Goal: Manage account settings

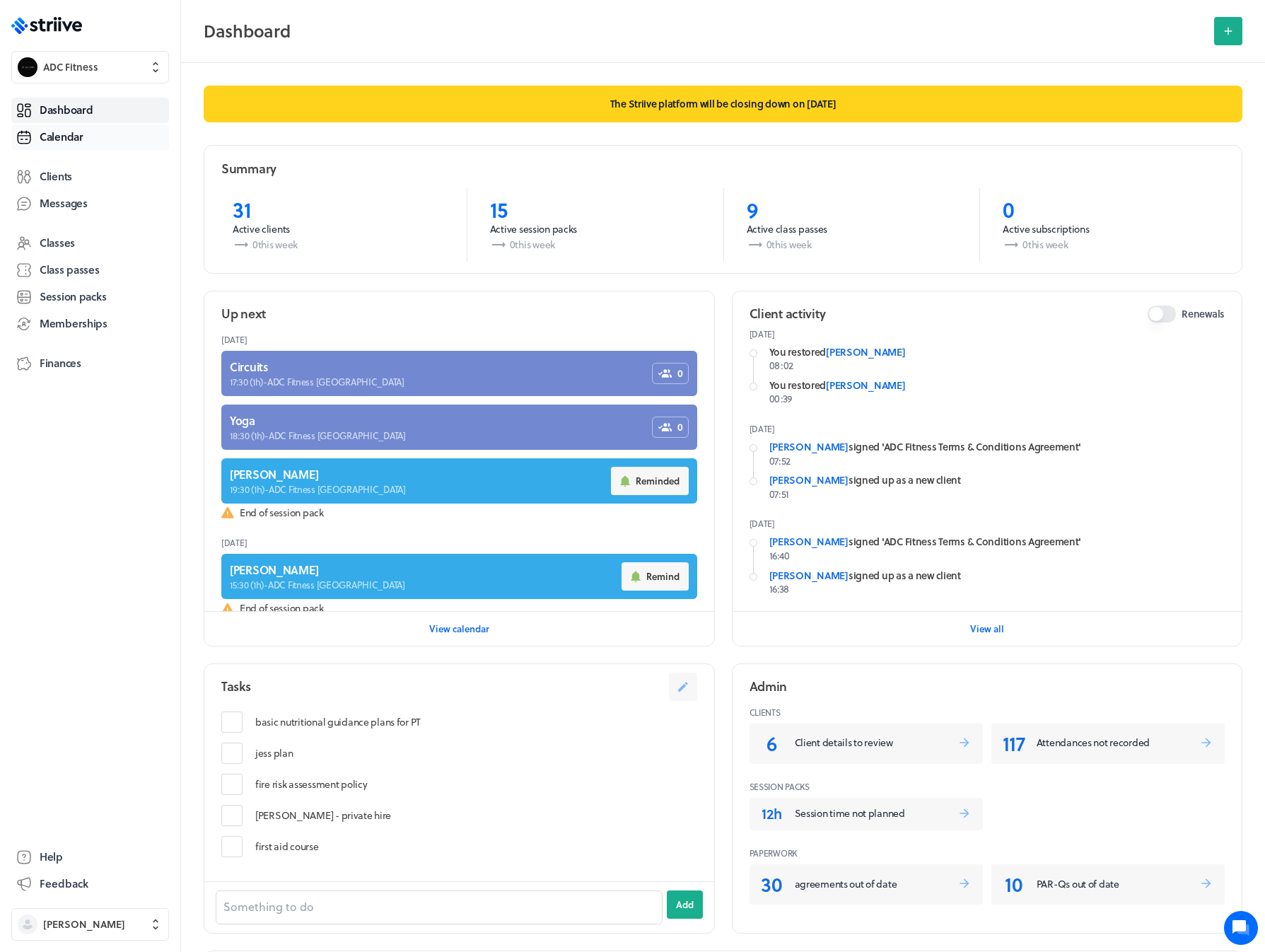
click at [66, 131] on span "Calendar" at bounding box center [61, 137] width 44 height 15
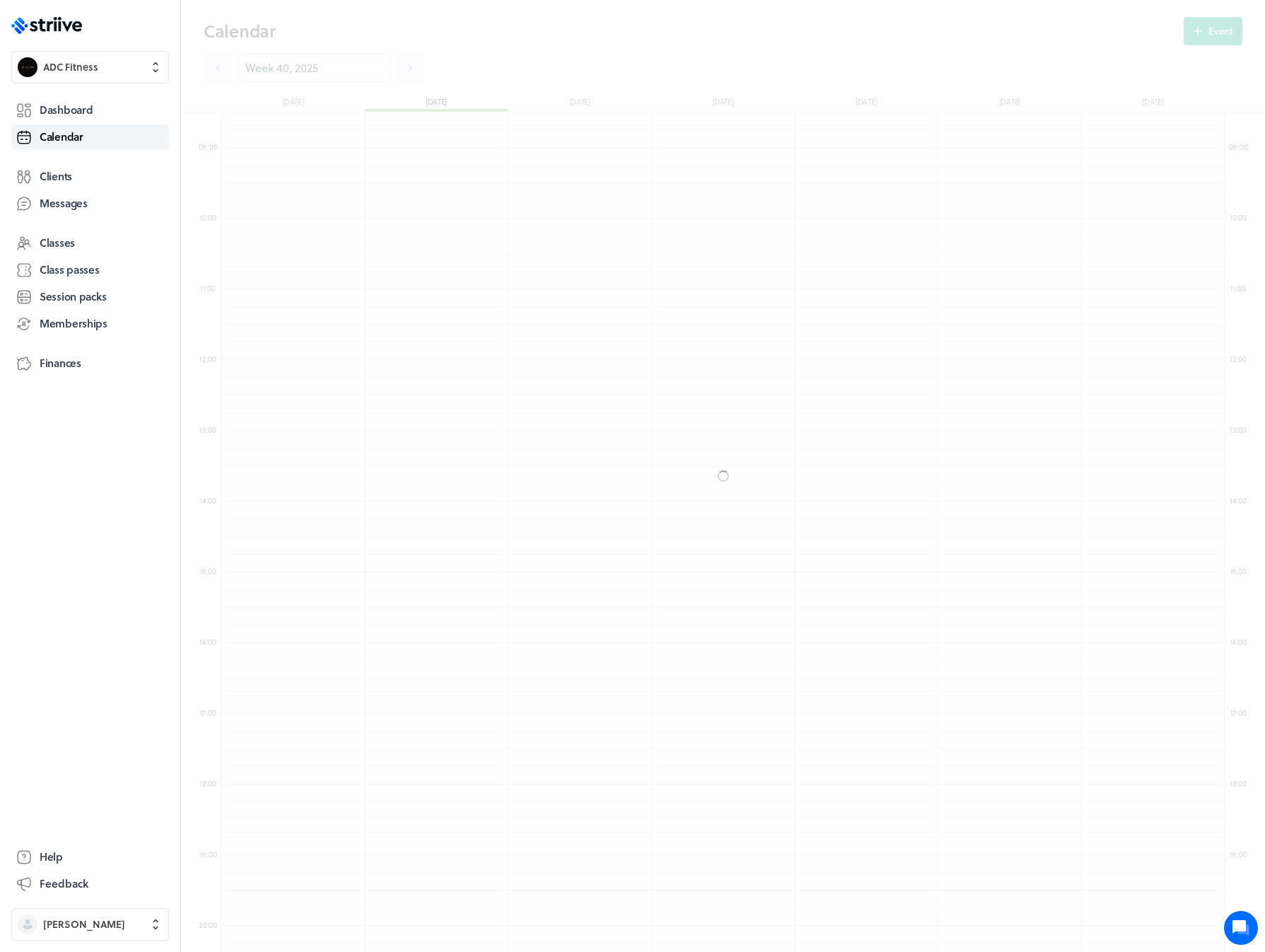
scroll to position [1696, 1004]
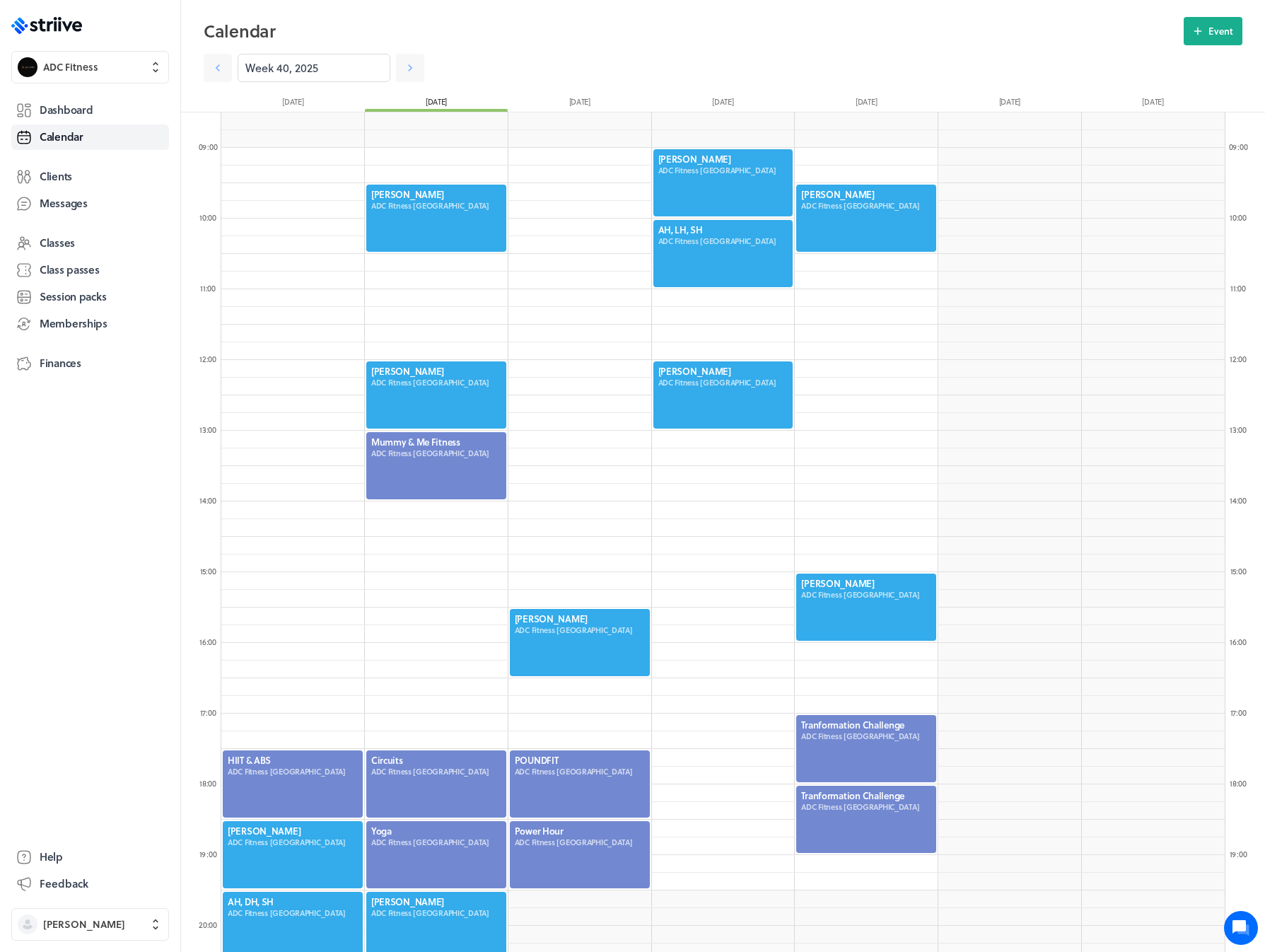
click at [1238, 925] on icon at bounding box center [1243, 930] width 12 height 12
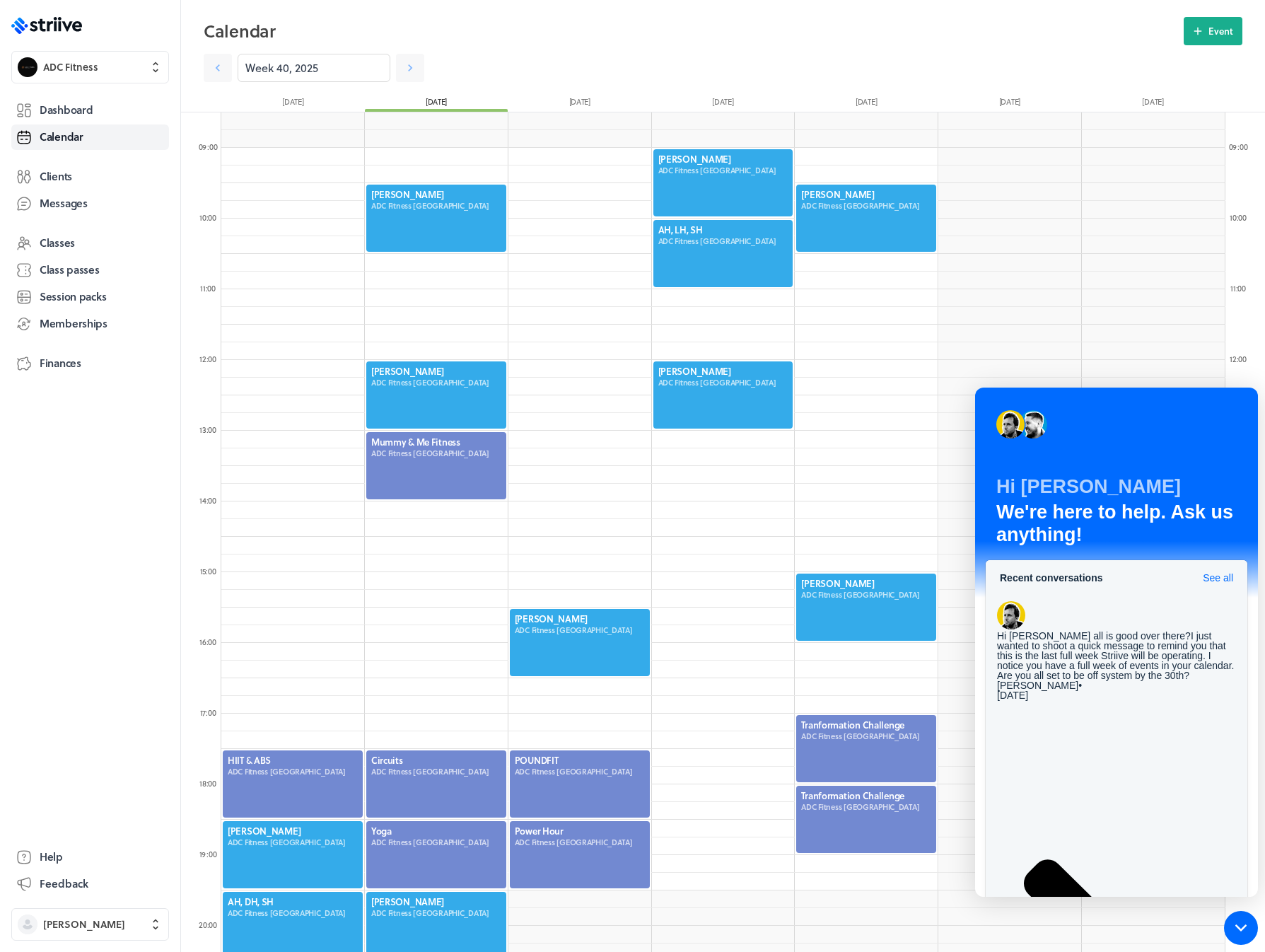
click at [1239, 930] on icon at bounding box center [1240, 927] width 12 height 12
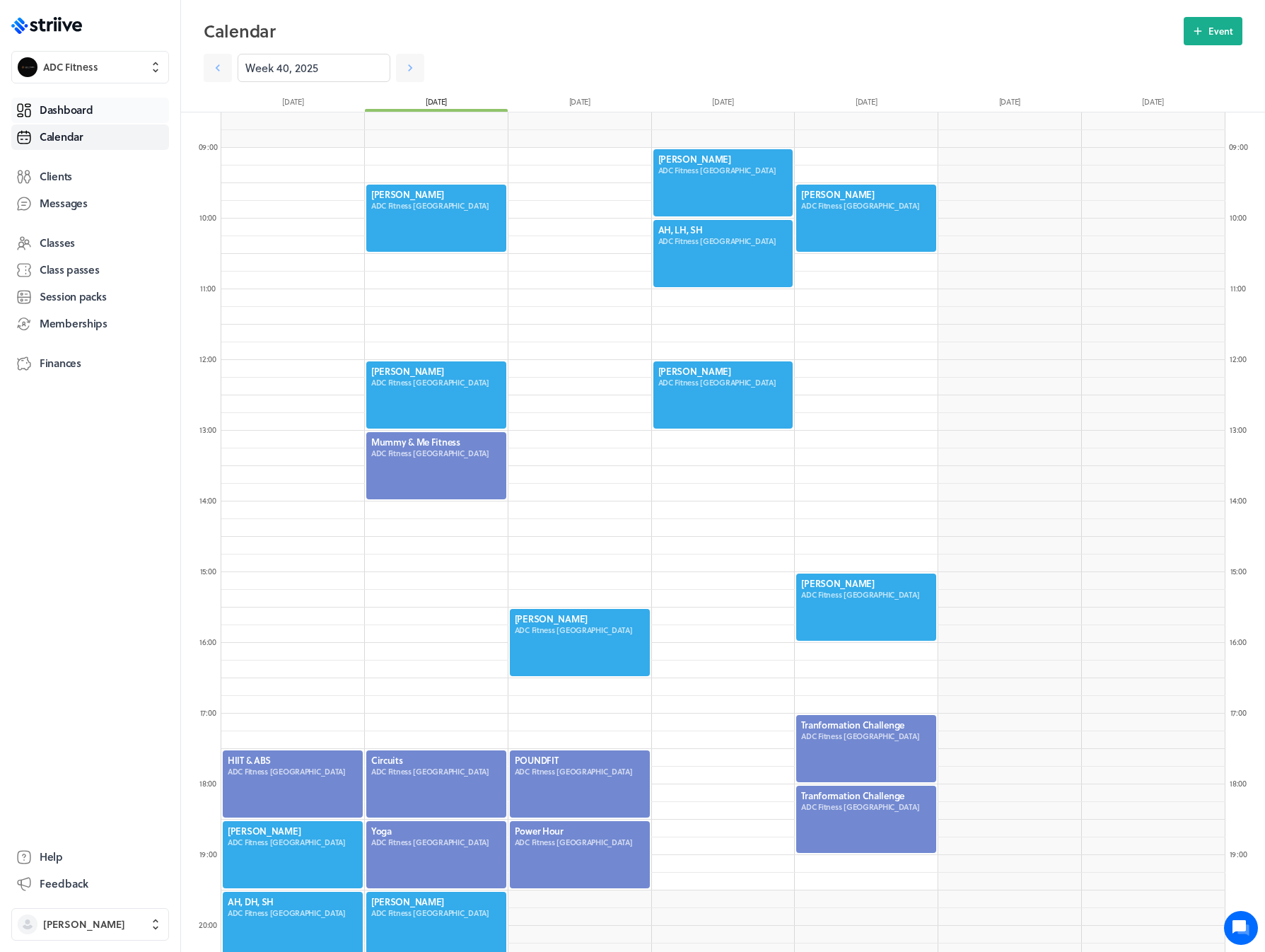
click at [50, 106] on span "Dashboard" at bounding box center [65, 110] width 53 height 15
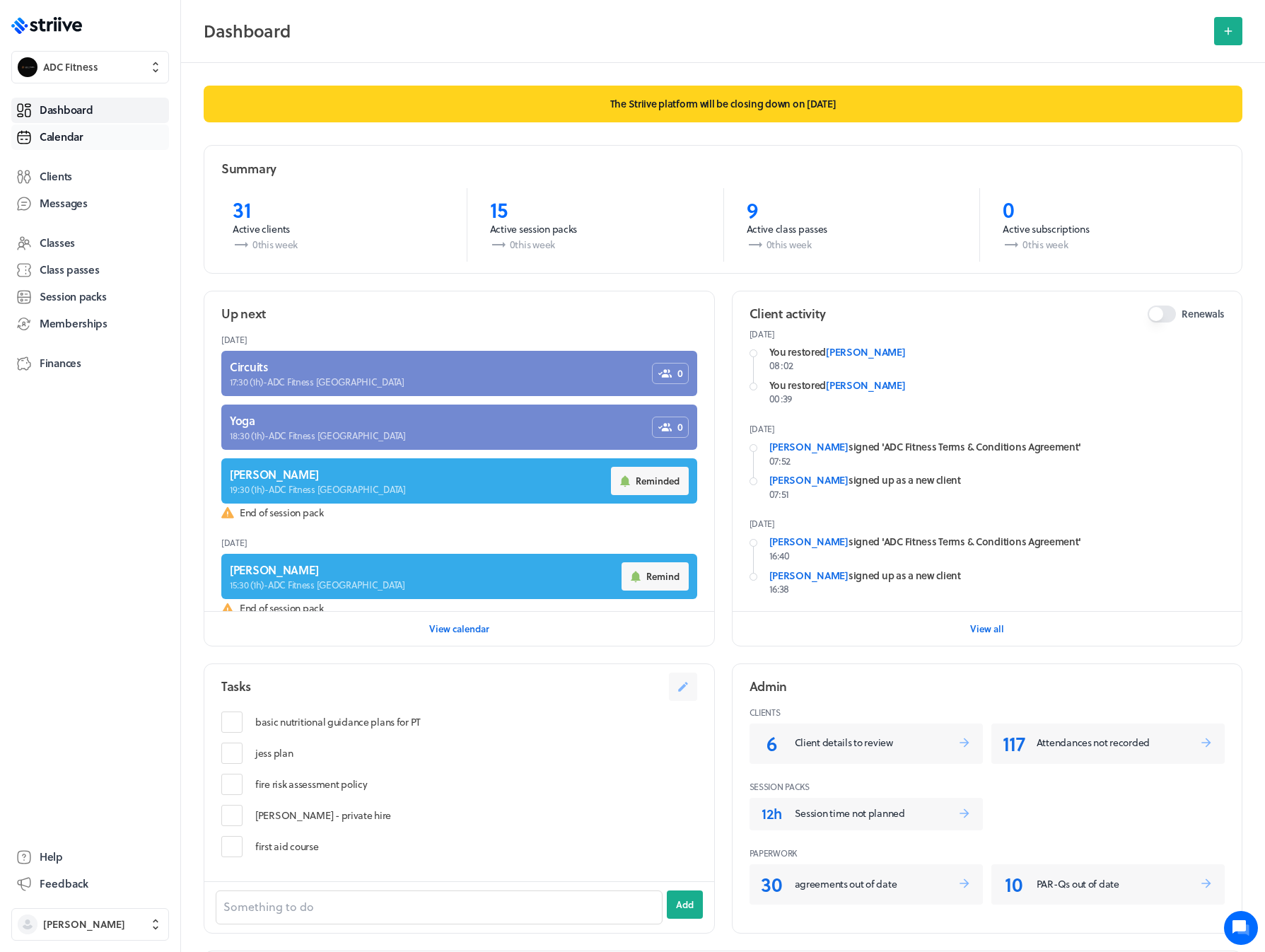
click at [72, 143] on span "Calendar" at bounding box center [61, 137] width 44 height 15
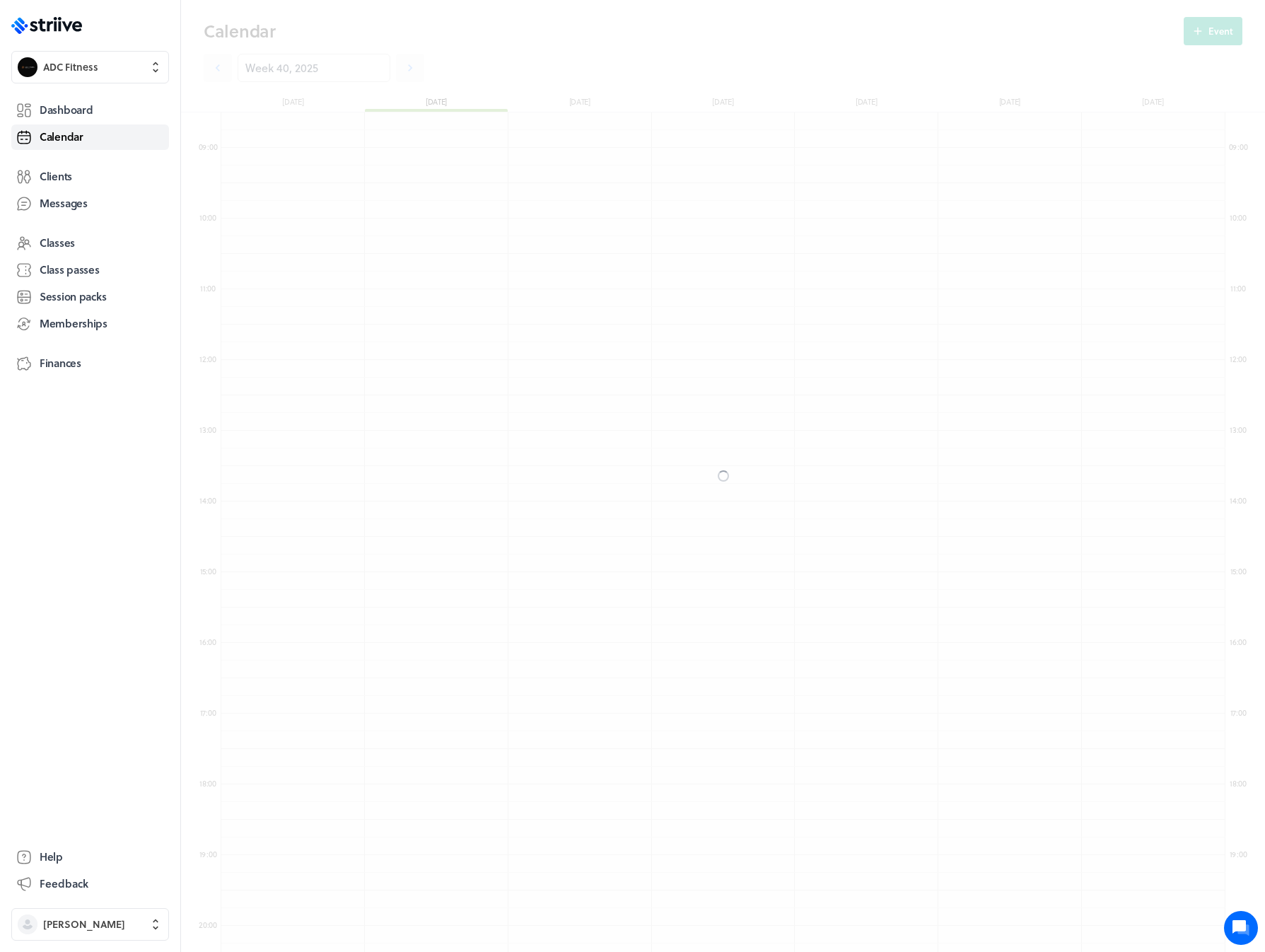
scroll to position [1696, 1004]
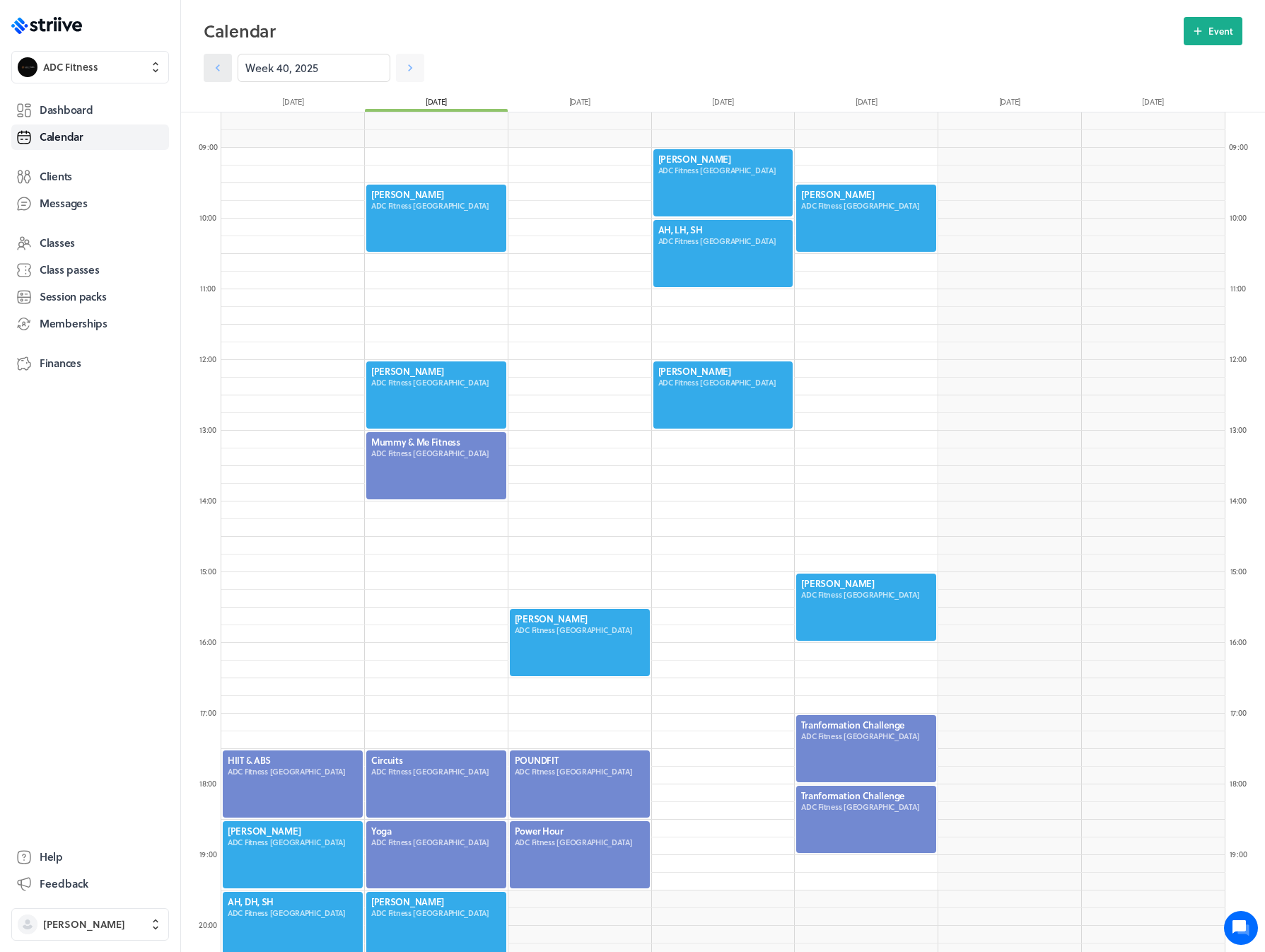
click at [212, 70] on icon at bounding box center [217, 68] width 14 height 14
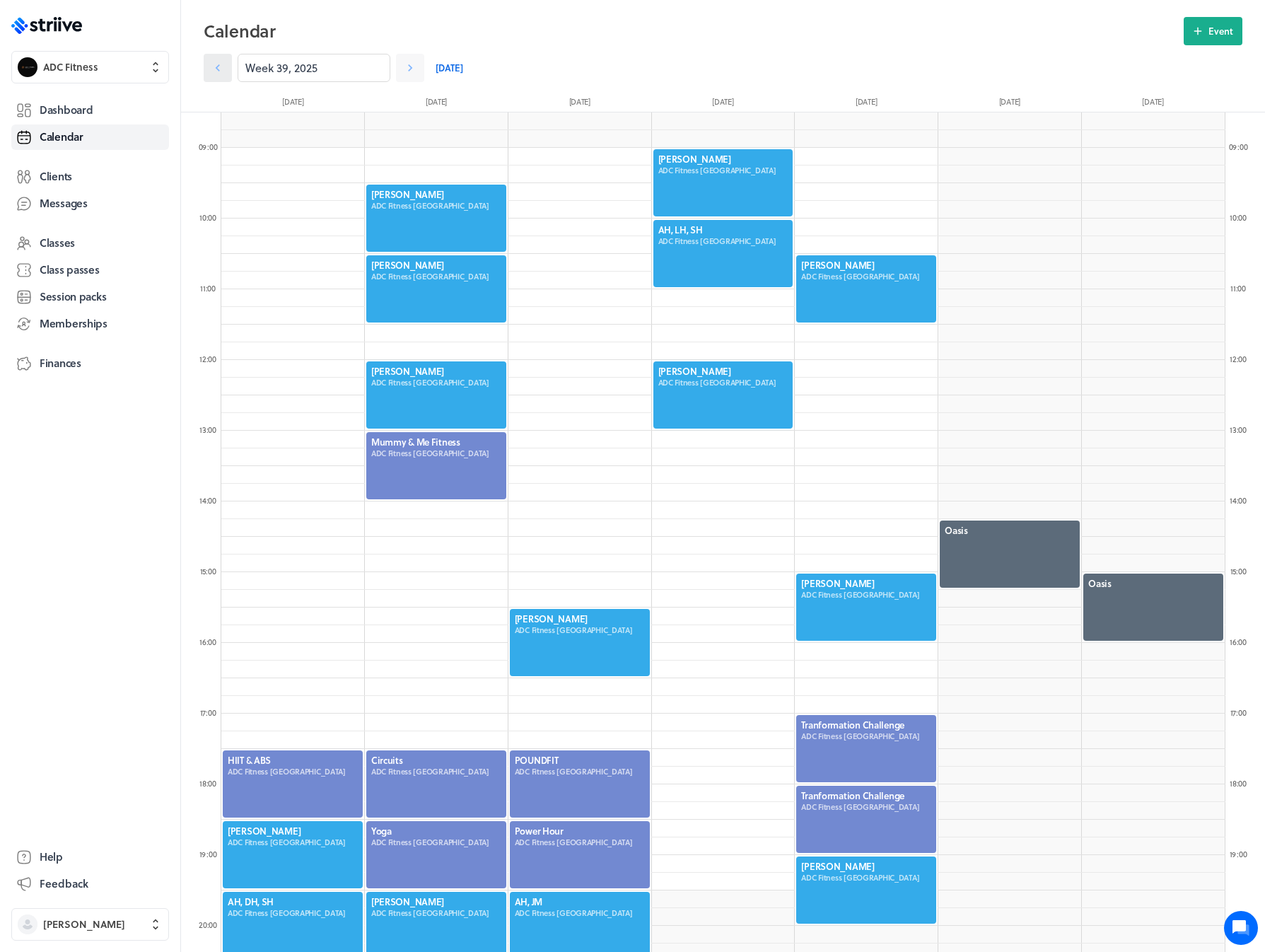
click at [212, 70] on icon at bounding box center [217, 68] width 14 height 14
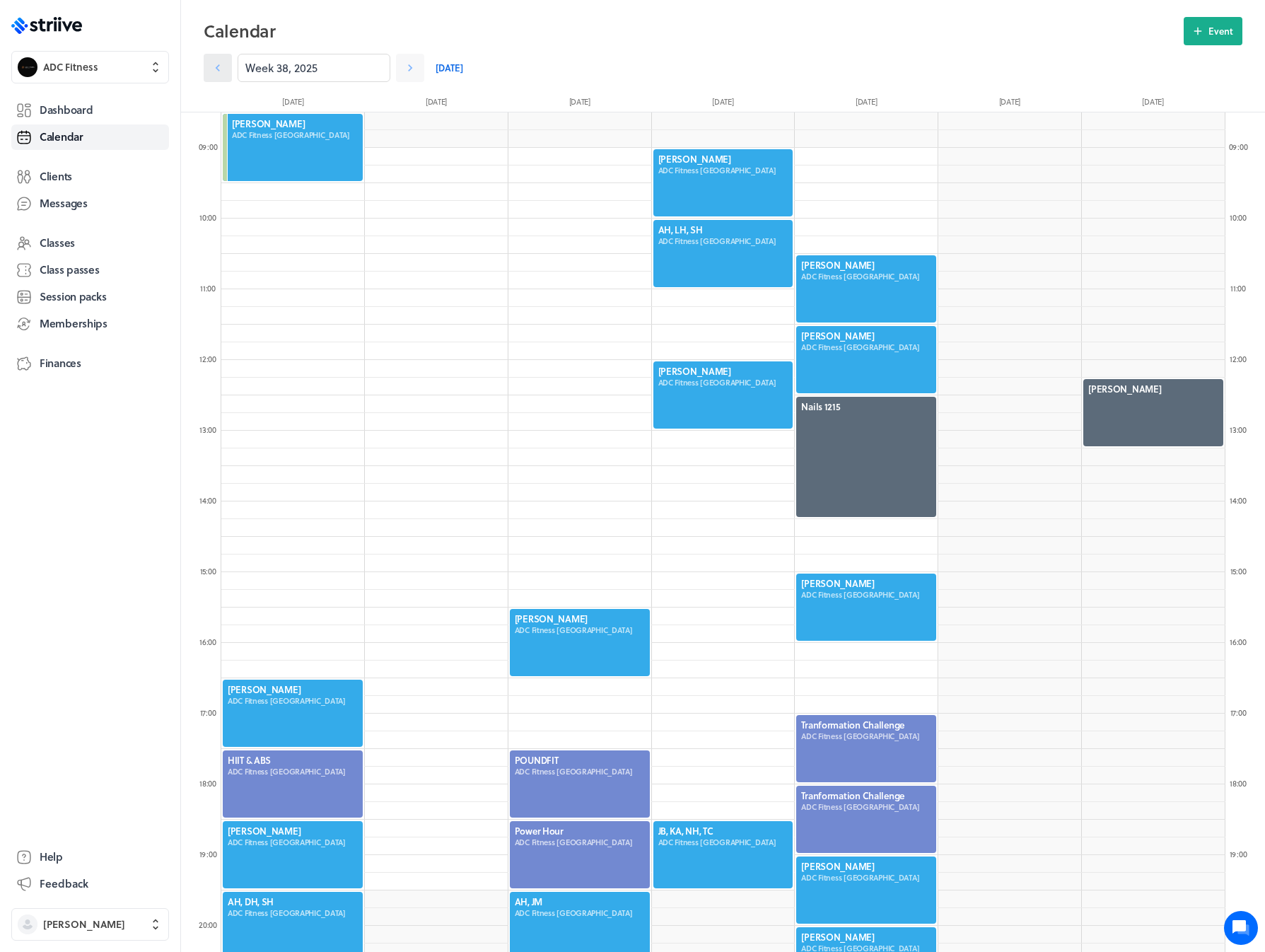
click at [212, 70] on icon at bounding box center [217, 68] width 14 height 14
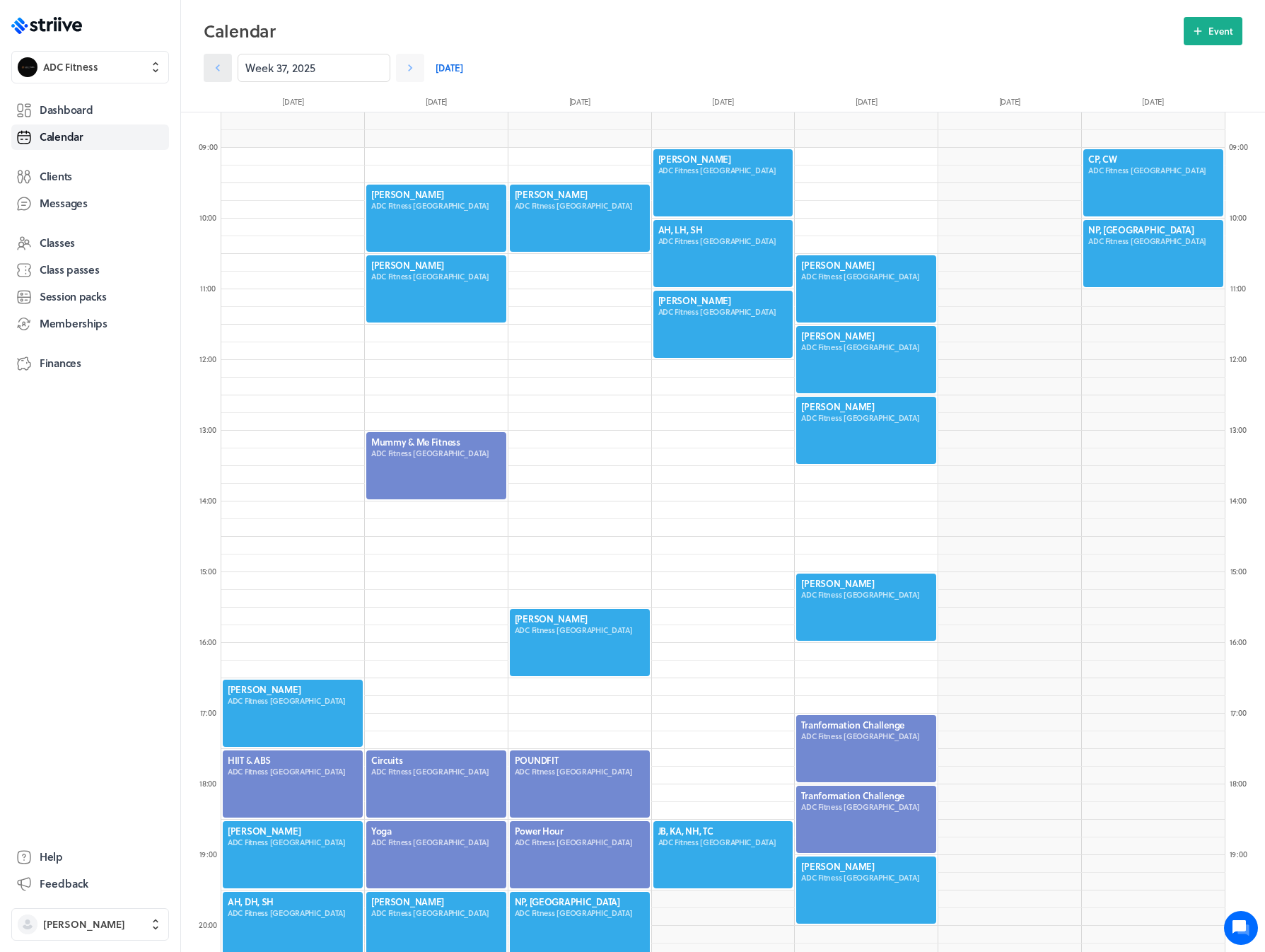
click at [212, 70] on icon at bounding box center [217, 68] width 14 height 14
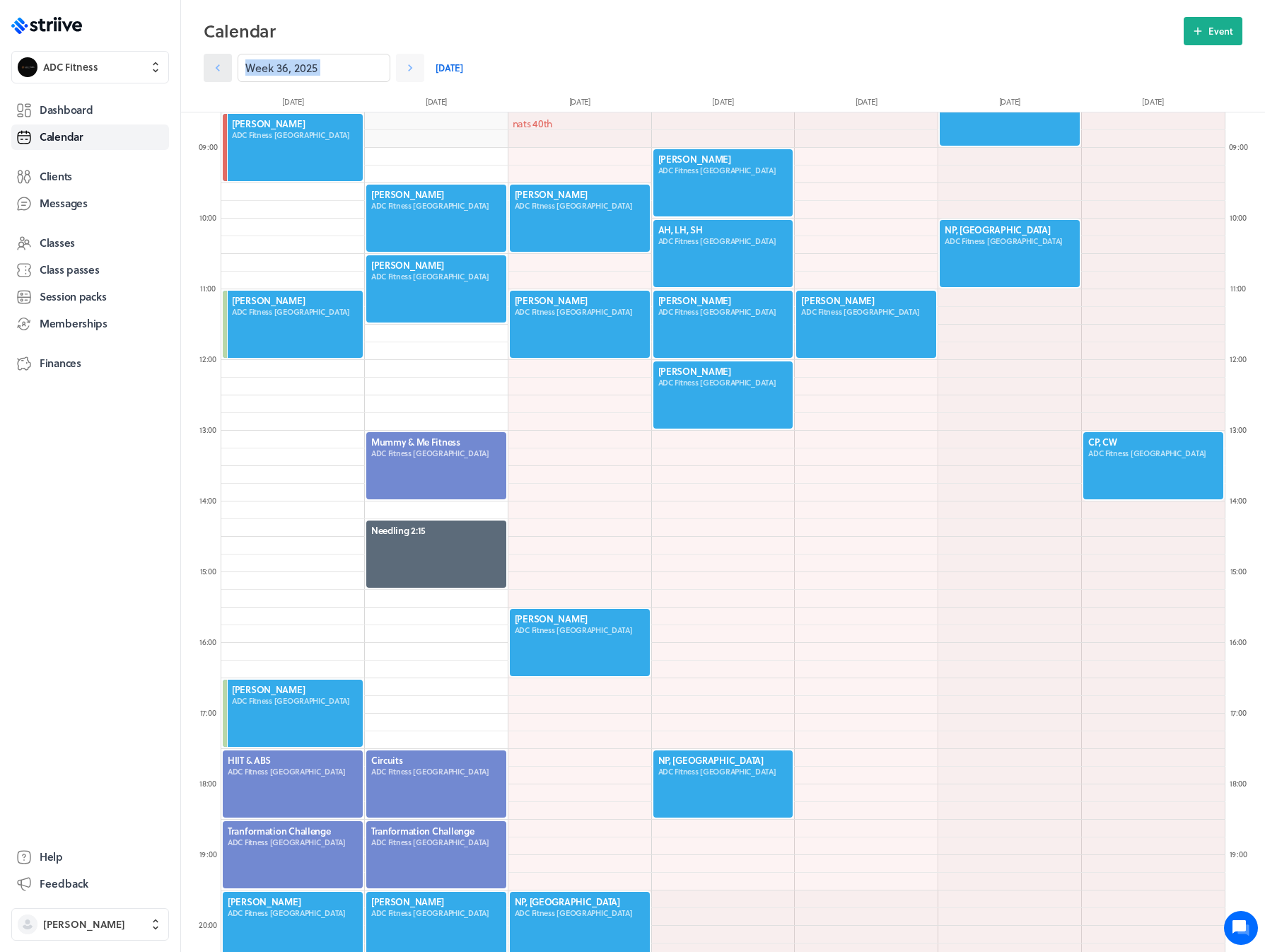
click at [212, 70] on icon at bounding box center [217, 68] width 14 height 14
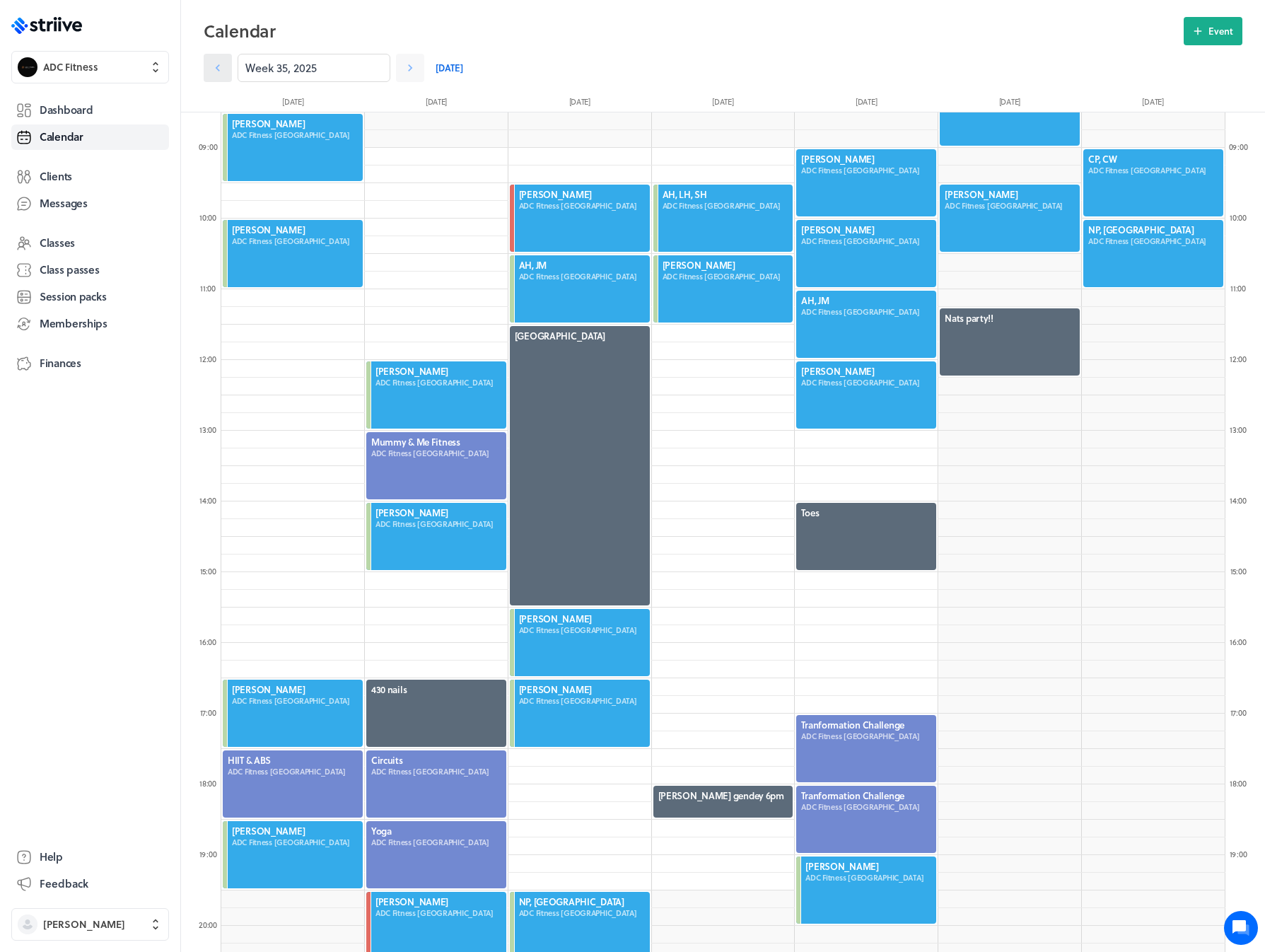
click at [212, 70] on icon at bounding box center [217, 68] width 14 height 14
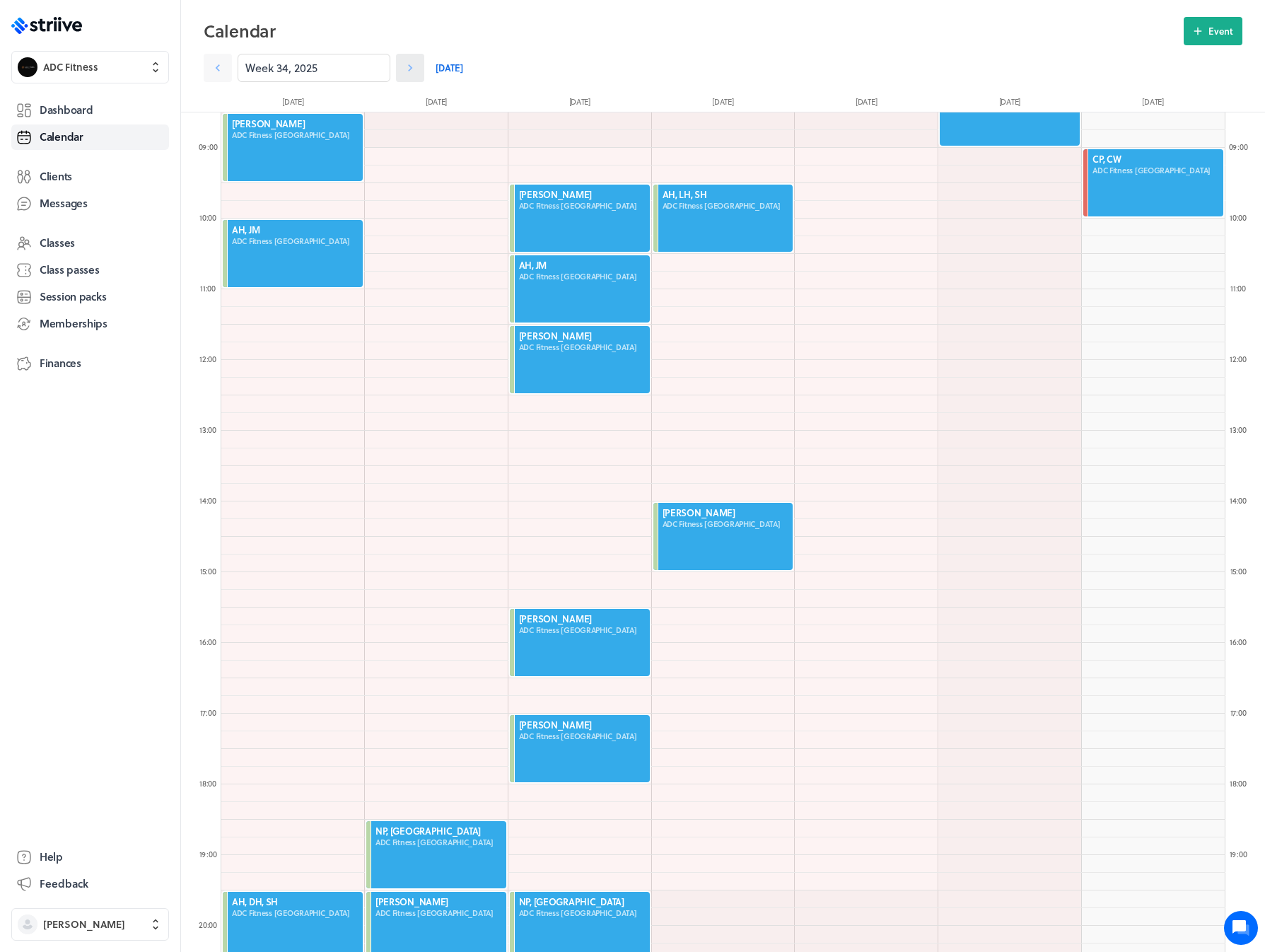
click at [403, 66] on icon at bounding box center [410, 68] width 14 height 14
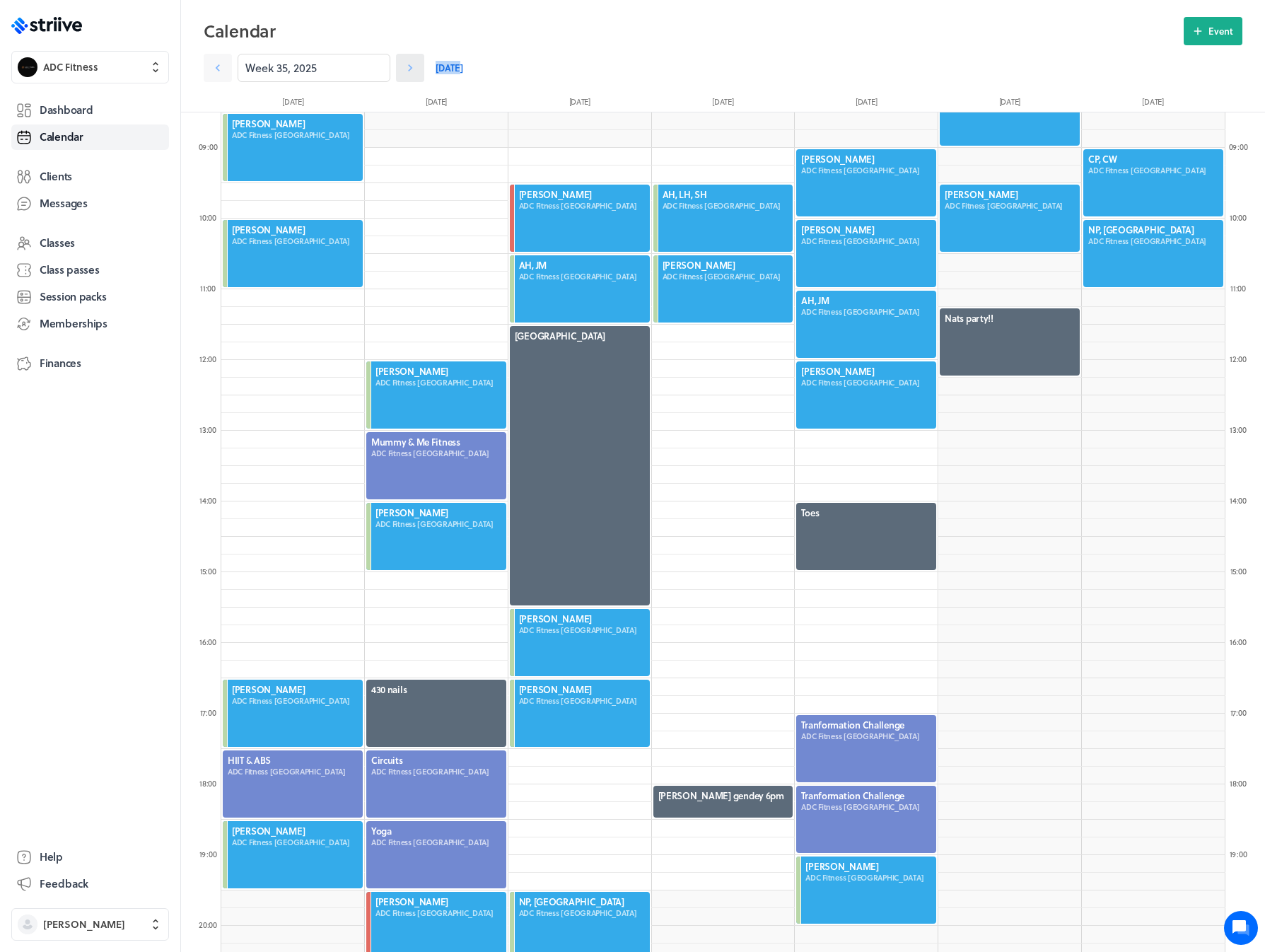
click at [403, 66] on icon at bounding box center [410, 68] width 14 height 14
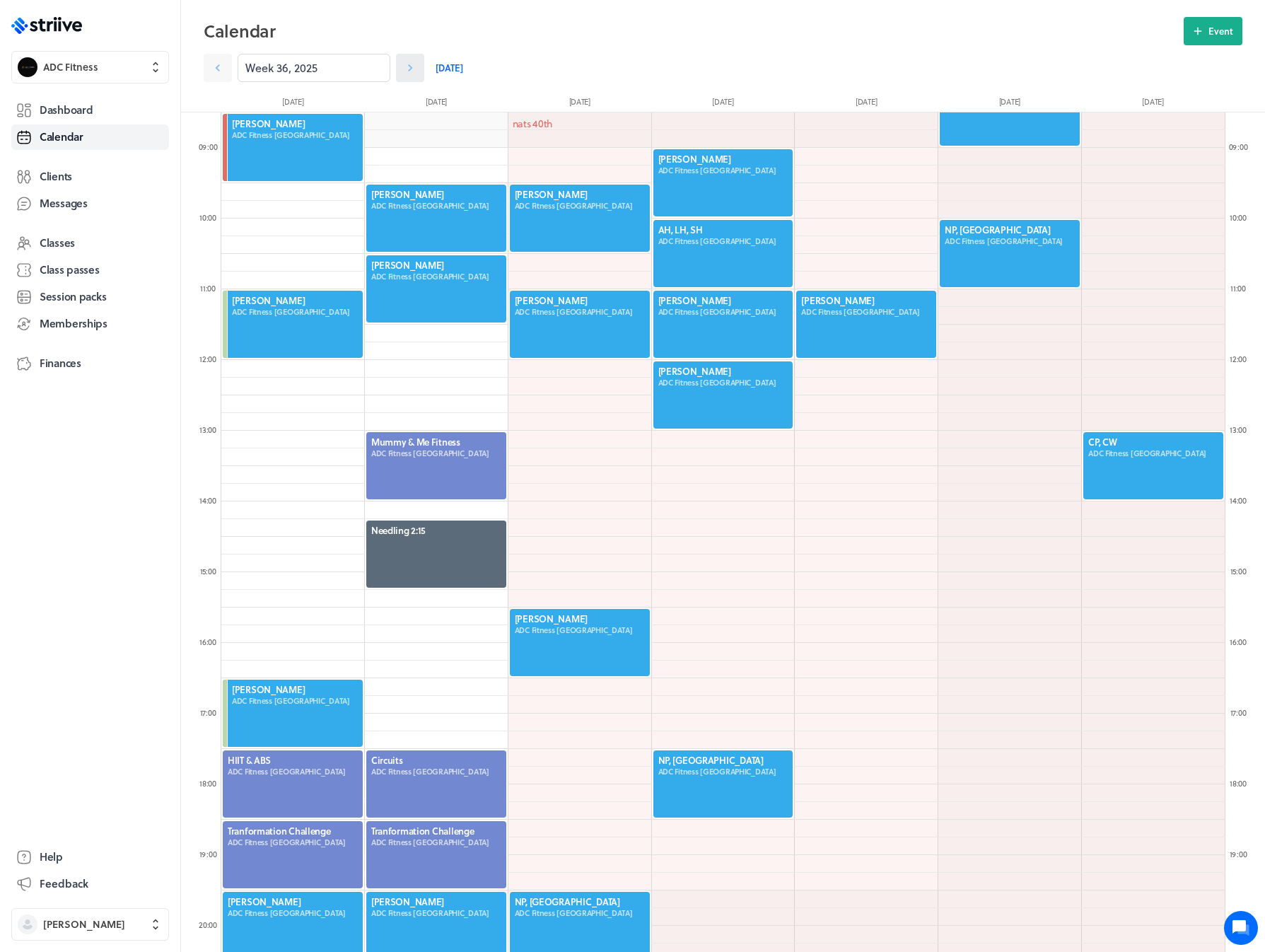
click at [403, 66] on icon at bounding box center [410, 68] width 14 height 14
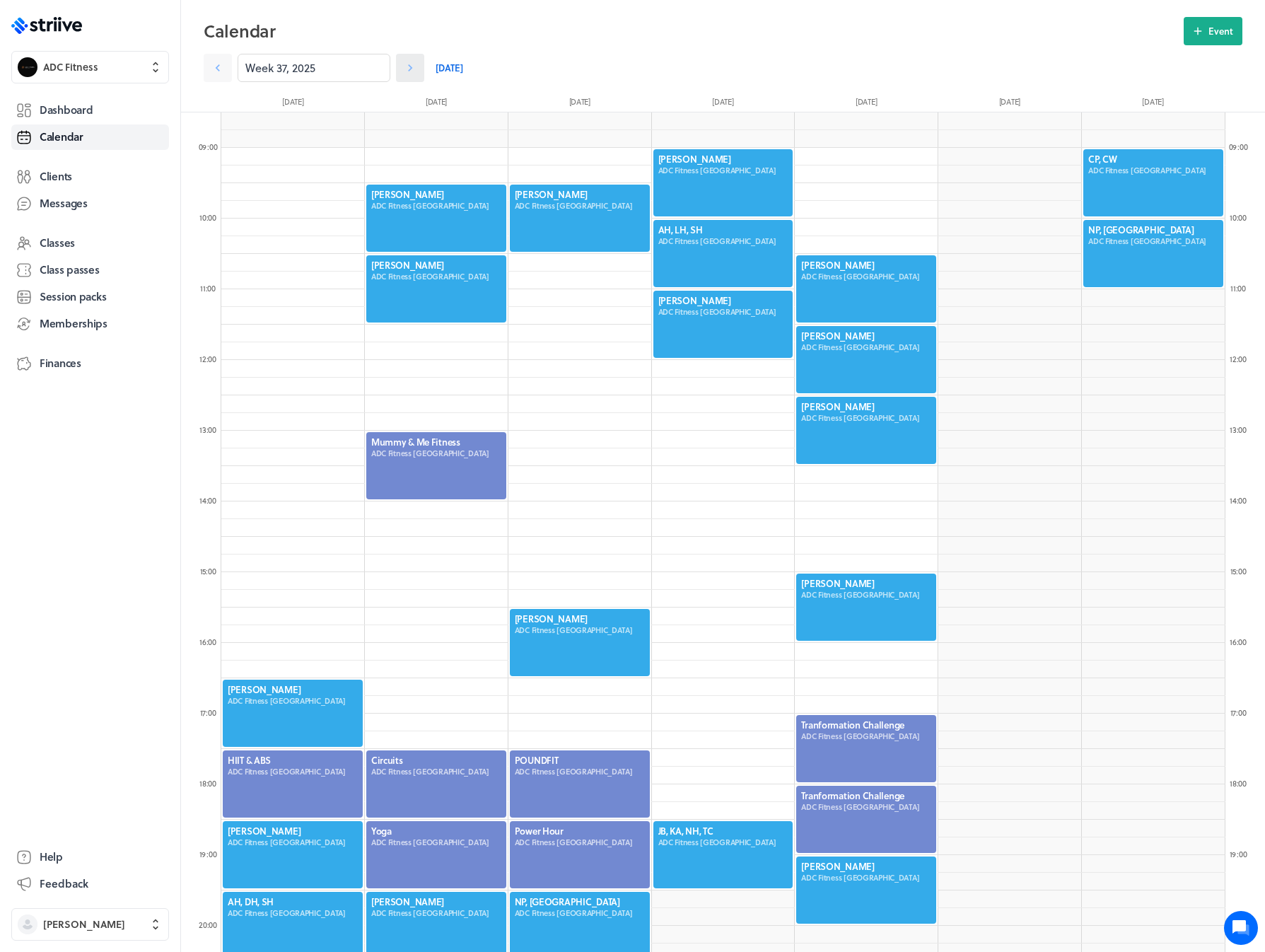
click at [403, 66] on icon at bounding box center [410, 68] width 14 height 14
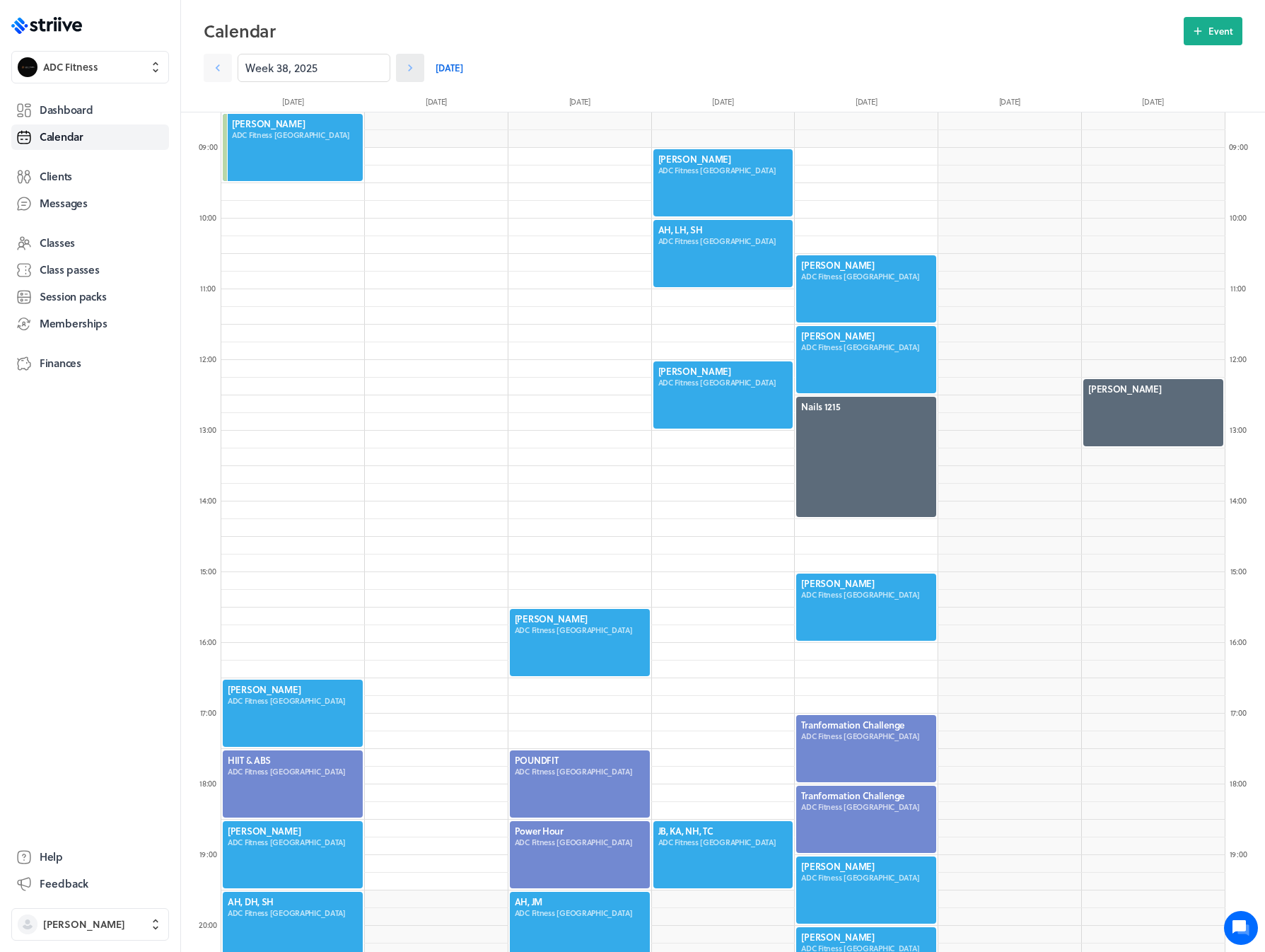
click at [403, 66] on icon at bounding box center [410, 68] width 14 height 14
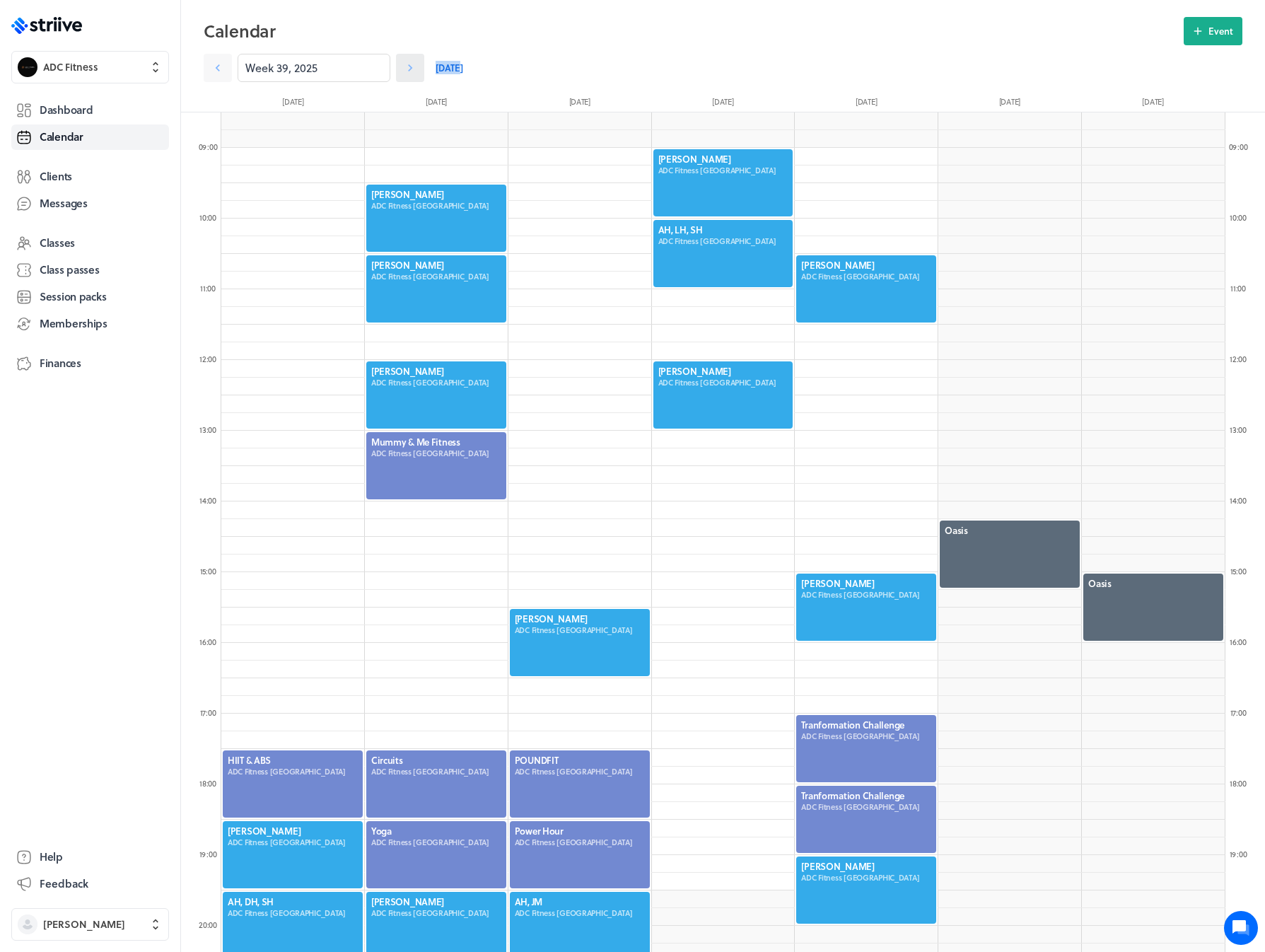
click at [403, 66] on icon at bounding box center [410, 68] width 14 height 14
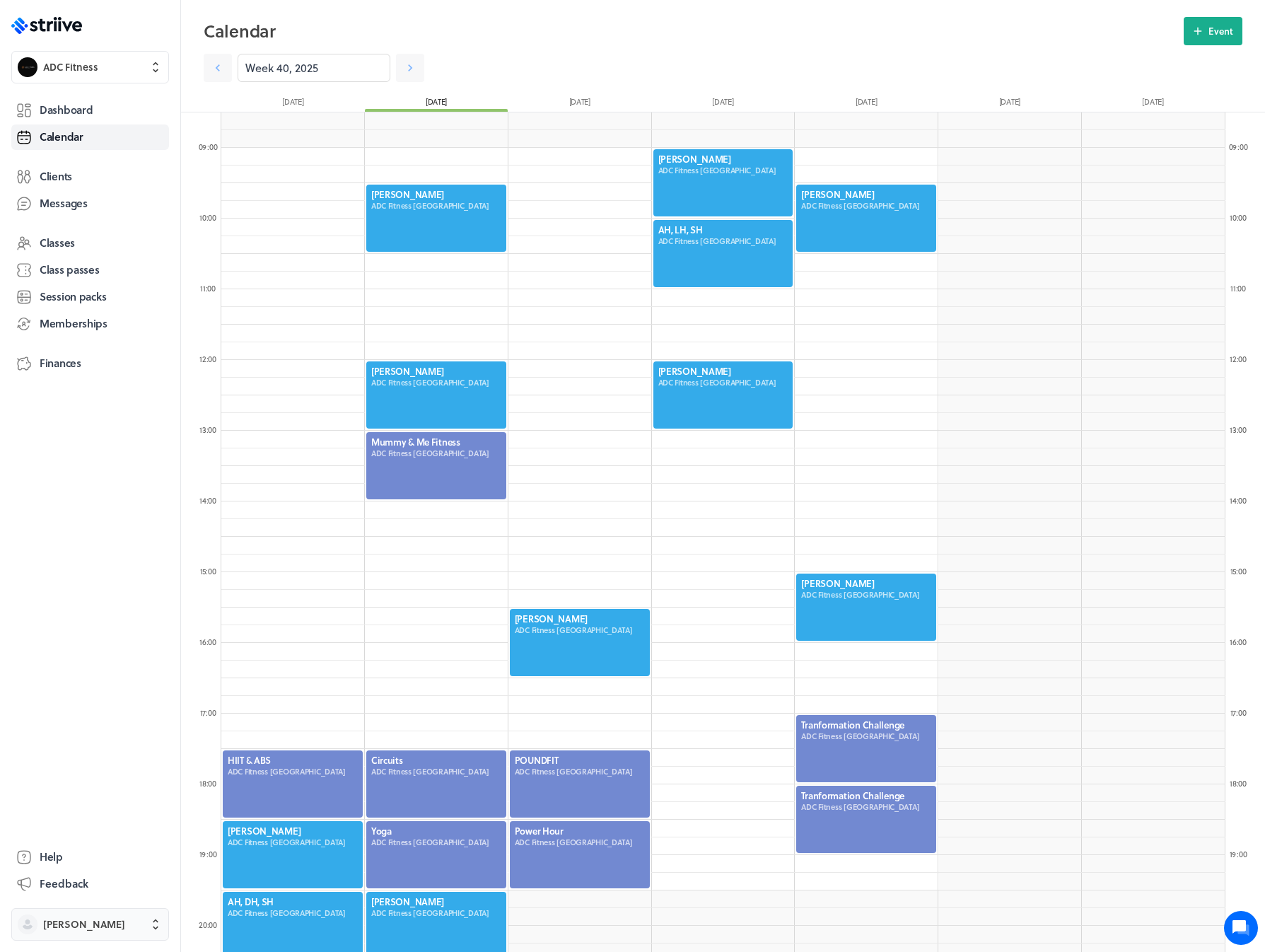
click at [99, 920] on span "[PERSON_NAME]" at bounding box center [103, 924] width 120 height 14
click at [74, 905] on span "Sign out" at bounding box center [63, 913] width 38 height 14
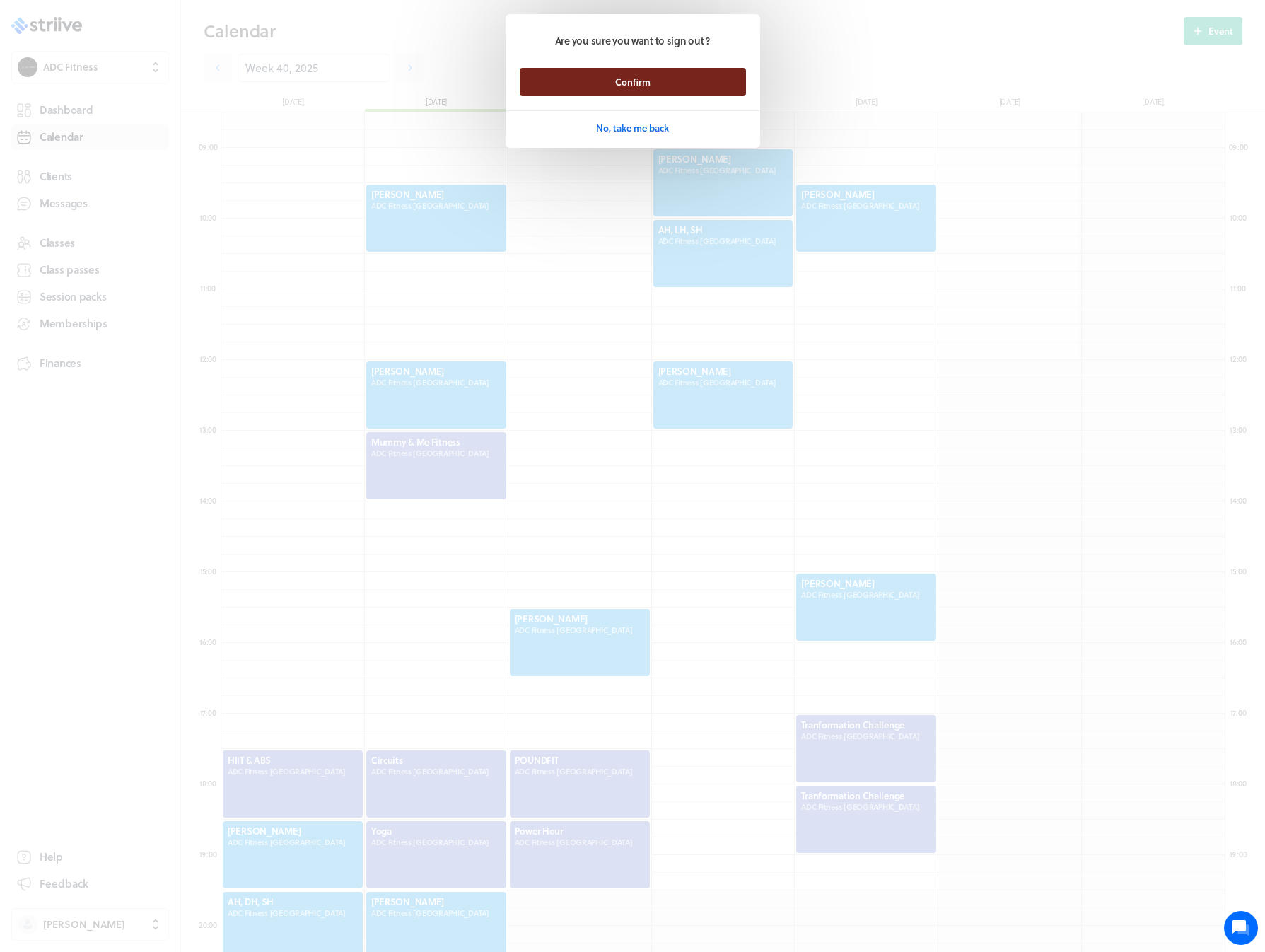
click at [582, 89] on button "Confirm" at bounding box center [632, 82] width 226 height 29
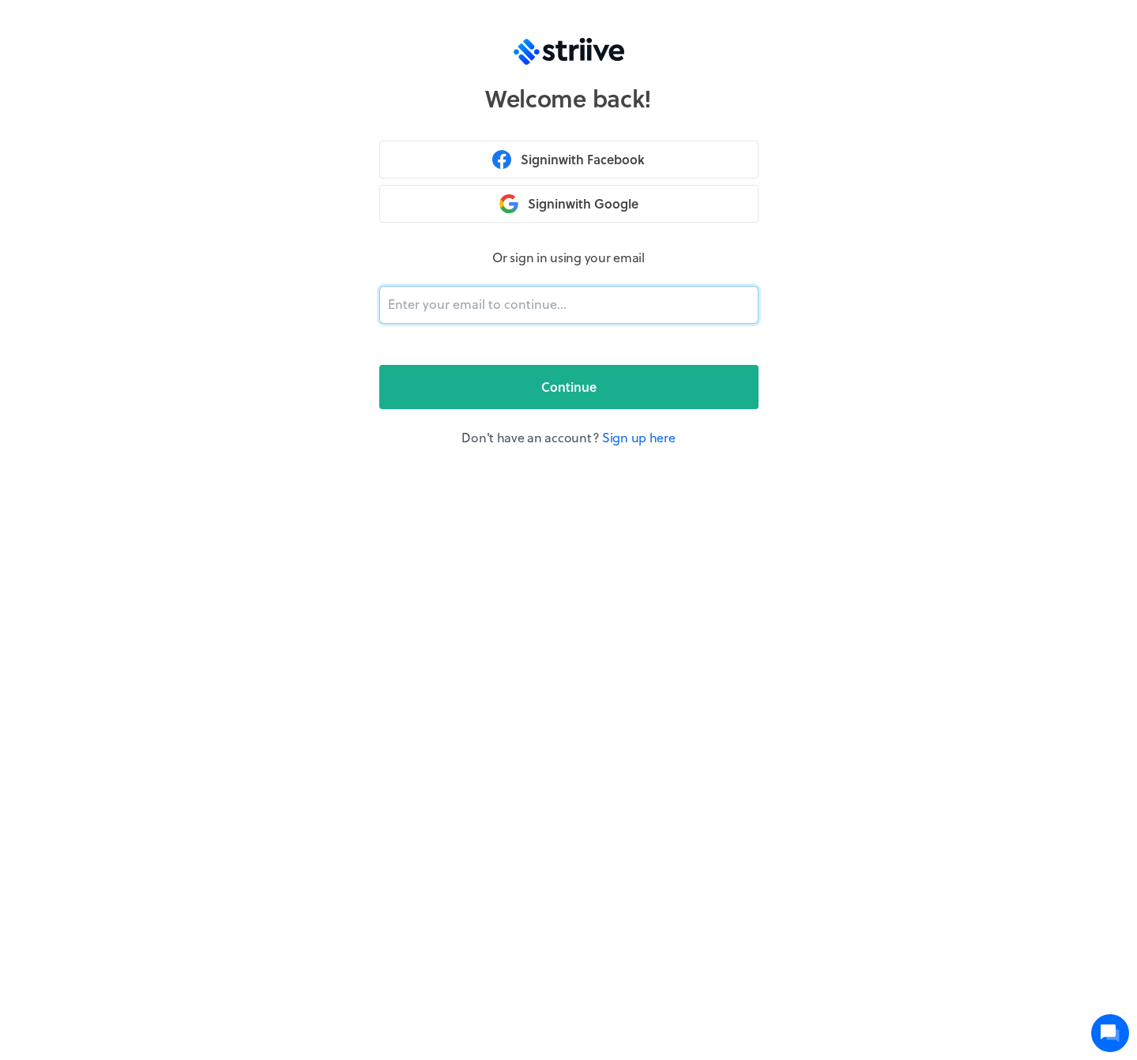
click at [501, 292] on input "email" at bounding box center [568, 305] width 379 height 38
type input "adam@striive.co"
